Goal: Navigation & Orientation: Find specific page/section

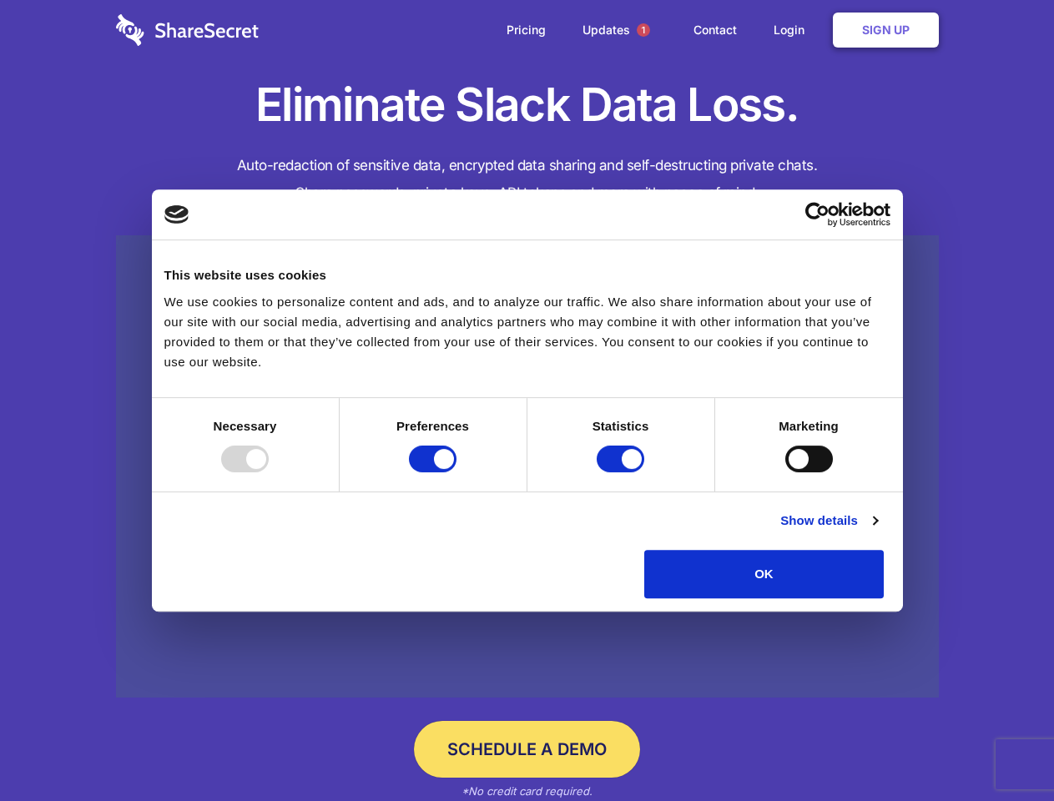
click at [269, 472] on div at bounding box center [245, 459] width 48 height 27
click at [456, 472] on input "Preferences" at bounding box center [433, 459] width 48 height 27
click at [622, 472] on input "Statistics" at bounding box center [621, 459] width 48 height 27
click at [785, 472] on input "Marketing" at bounding box center [809, 459] width 48 height 27
checkbox input "false"
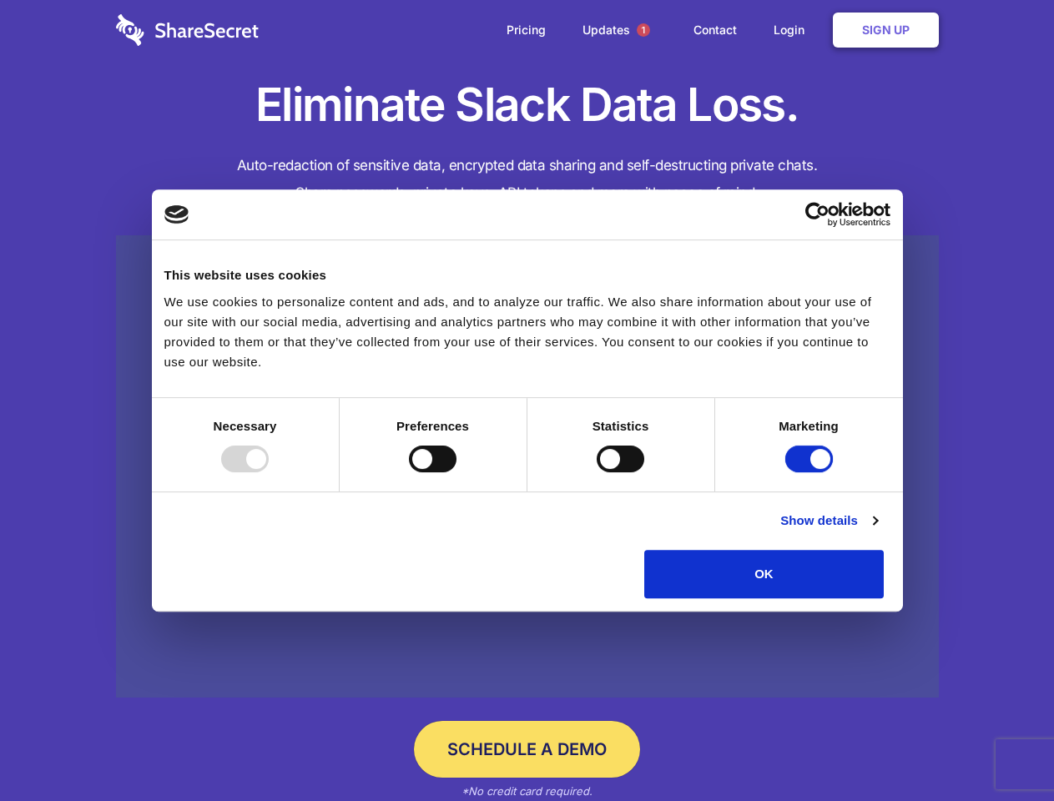
checkbox input "false"
checkbox input "true"
click at [877, 531] on link "Show details" at bounding box center [828, 521] width 97 height 20
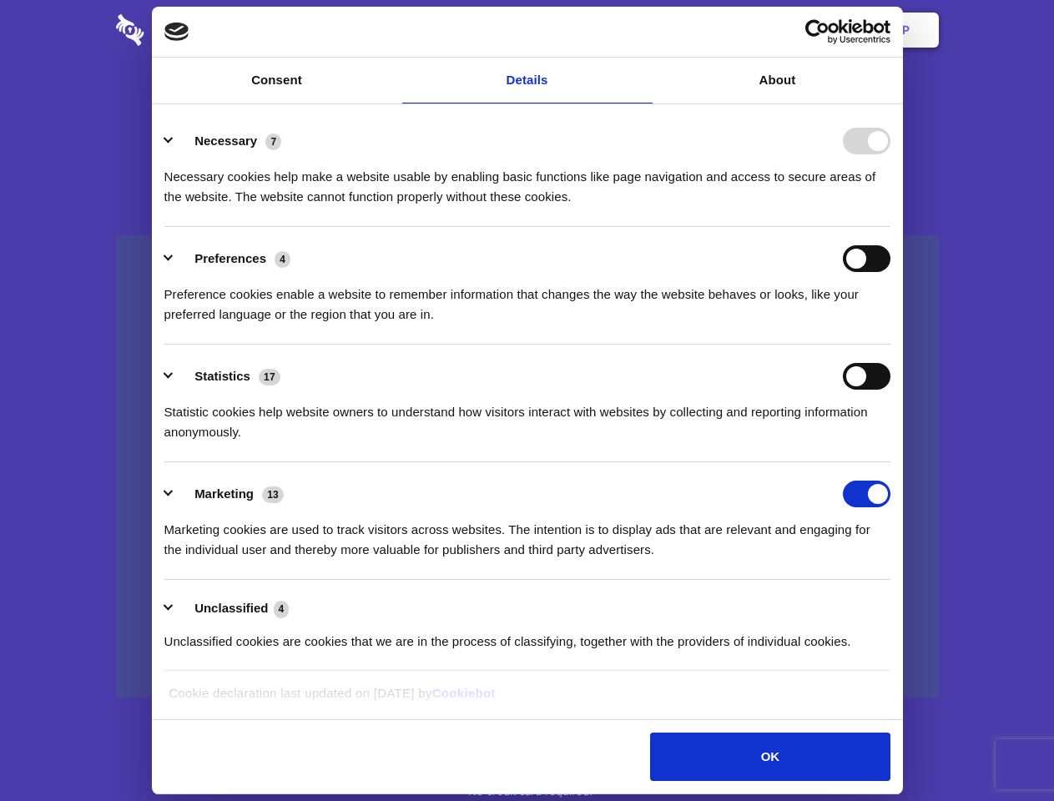
click at [898, 604] on ul "Necessary 7 Necessary cookies help make a website usable by enabling basic func…" at bounding box center [527, 390] width 742 height 562
click at [642, 30] on span "1" at bounding box center [643, 29] width 13 height 13
